Goal: Task Accomplishment & Management: Manage account settings

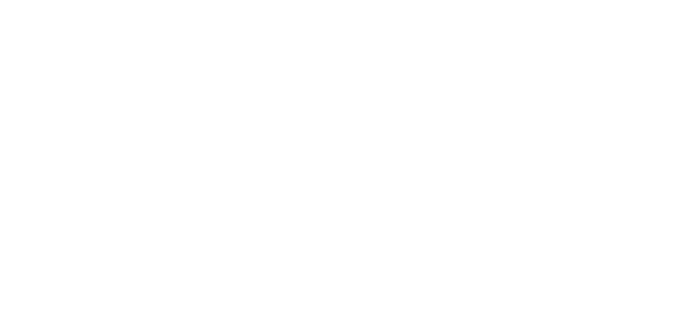
click at [364, 42] on div at bounding box center [339, 161] width 679 height 322
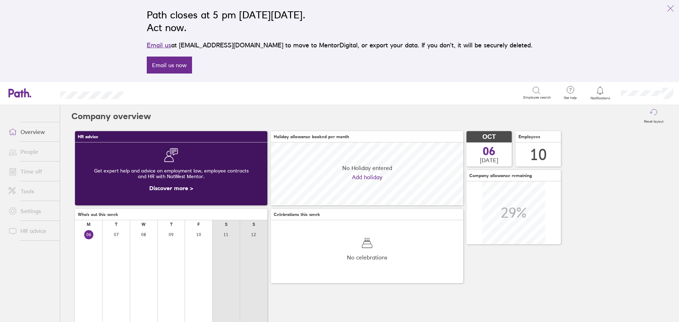
scroll to position [63, 192]
click at [599, 93] on icon at bounding box center [600, 90] width 6 height 8
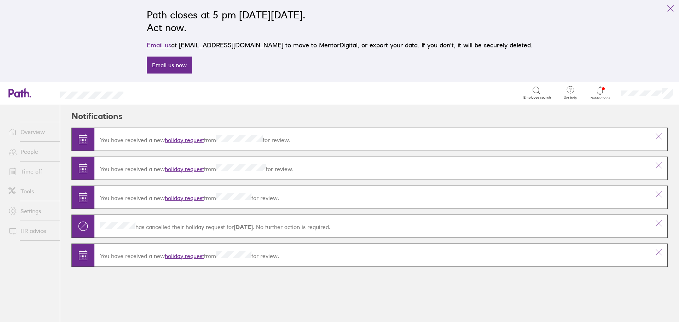
click at [178, 256] on link "holiday request" at bounding box center [184, 256] width 39 height 7
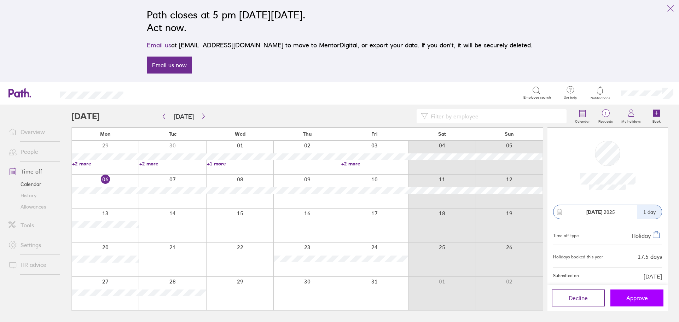
click at [635, 297] on span "Approve" at bounding box center [637, 298] width 22 height 6
click at [201, 116] on icon "button" at bounding box center [203, 117] width 5 height 6
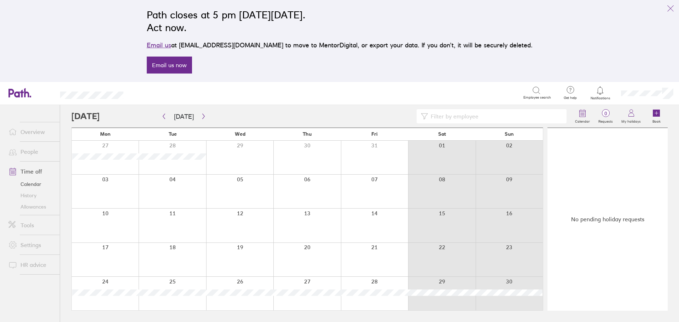
click at [600, 92] on icon at bounding box center [600, 90] width 8 height 8
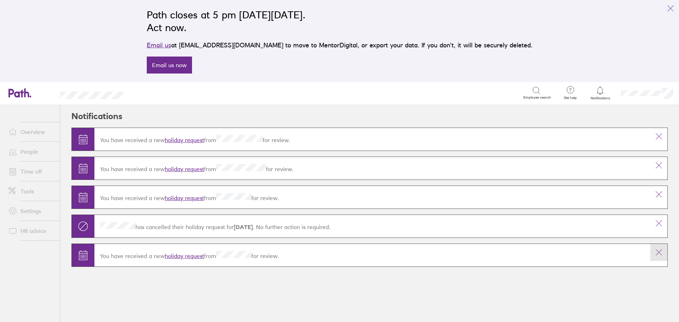
click at [658, 252] on icon at bounding box center [659, 252] width 8 height 8
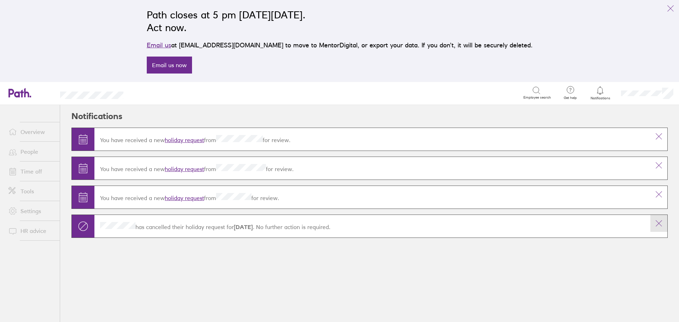
click at [659, 223] on icon at bounding box center [659, 223] width 8 height 8
click at [660, 195] on icon at bounding box center [659, 194] width 8 height 8
click at [658, 164] on icon at bounding box center [659, 165] width 8 height 8
click at [657, 136] on icon at bounding box center [659, 136] width 8 height 8
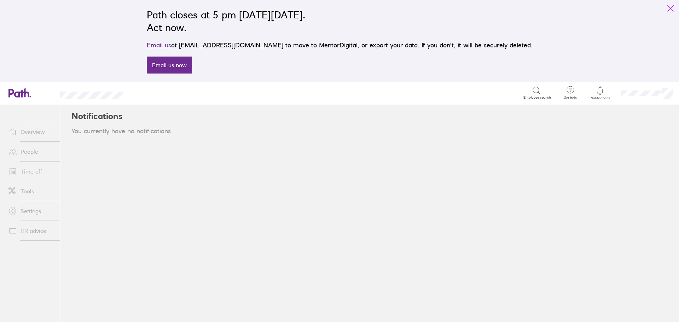
click at [671, 8] on icon "link" at bounding box center [670, 8] width 8 height 8
